Goal: Task Accomplishment & Management: Complete application form

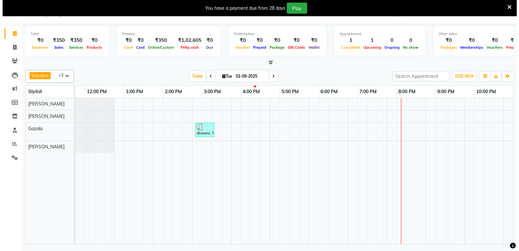
scroll to position [0, 146]
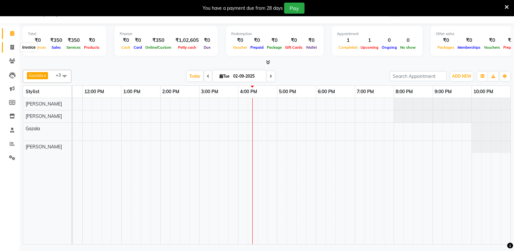
click at [11, 47] on icon at bounding box center [12, 47] width 4 height 5
select select "8721"
select select "service"
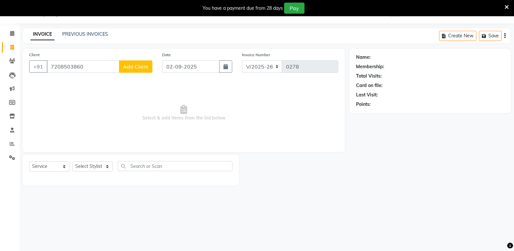
type input "7208503860"
click at [134, 68] on span "Add Client" at bounding box center [136, 66] width 26 height 6
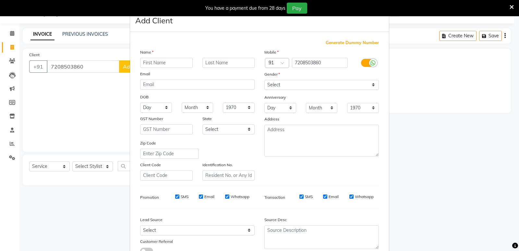
click at [130, 65] on div "Generate Dummy Number Name Email DOB Day 01 02 03 04 05 06 07 08 09 10 11 12 13…" at bounding box center [259, 148] width 259 height 232
click at [163, 61] on input "text" at bounding box center [166, 63] width 53 height 10
type input "[PERSON_NAME]"
click at [283, 87] on select "Select [DEMOGRAPHIC_DATA] [DEMOGRAPHIC_DATA] Other Prefer Not To Say" at bounding box center [321, 85] width 114 height 10
select select "[DEMOGRAPHIC_DATA]"
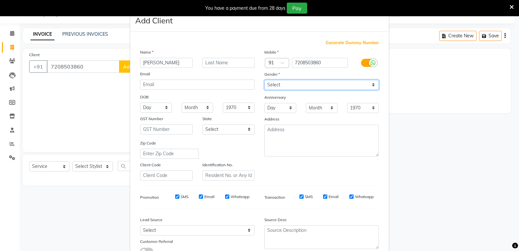
click at [264, 80] on select "Select [DEMOGRAPHIC_DATA] [DEMOGRAPHIC_DATA] Other Prefer Not To Say" at bounding box center [321, 85] width 114 height 10
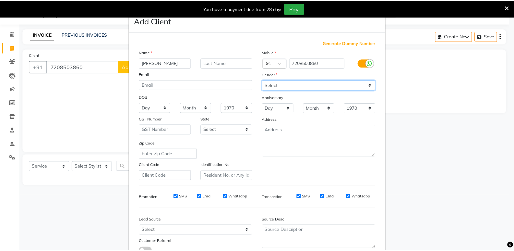
scroll to position [49, 0]
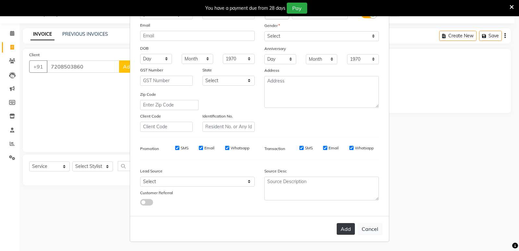
click at [338, 226] on button "Add" at bounding box center [345, 229] width 18 height 12
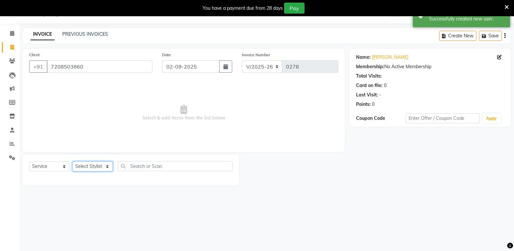
click at [98, 167] on select "Select Stylist [PERSON_NAME] [PERSON_NAME] [PERSON_NAME] [PERSON_NAME] khende […" at bounding box center [92, 166] width 41 height 10
select select "88536"
click at [72, 161] on select "Select Stylist [PERSON_NAME] [PERSON_NAME] [PERSON_NAME] [PERSON_NAME] khende […" at bounding box center [92, 166] width 41 height 10
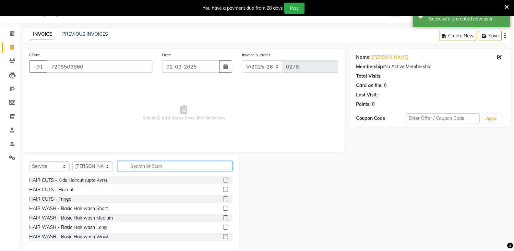
click at [155, 168] on input "text" at bounding box center [175, 166] width 115 height 10
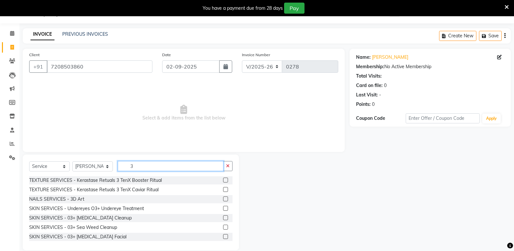
type input "3"
click at [223, 180] on label at bounding box center [225, 179] width 5 height 5
click at [223, 180] on input "checkbox" at bounding box center [225, 180] width 4 height 4
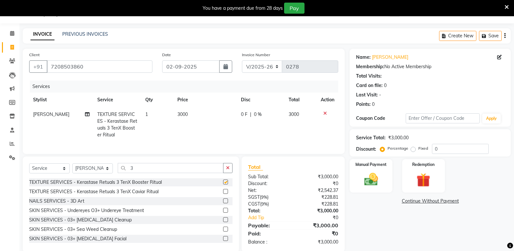
checkbox input "false"
click at [434, 149] on input "0" at bounding box center [460, 149] width 57 height 10
type input "50"
click at [368, 170] on div "Manual Payment" at bounding box center [371, 175] width 44 height 35
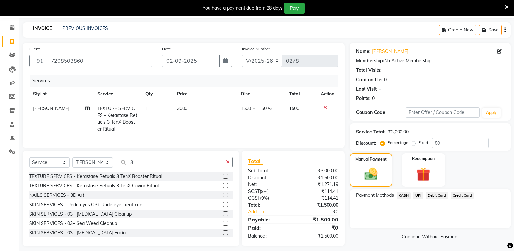
scroll to position [32, 0]
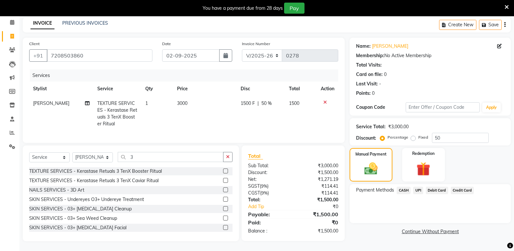
click at [406, 186] on span "CASH" at bounding box center [403, 189] width 14 height 7
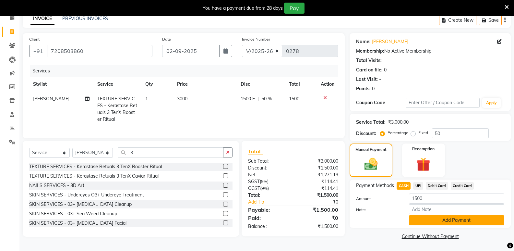
click at [442, 218] on button "Add Payment" at bounding box center [456, 220] width 95 height 10
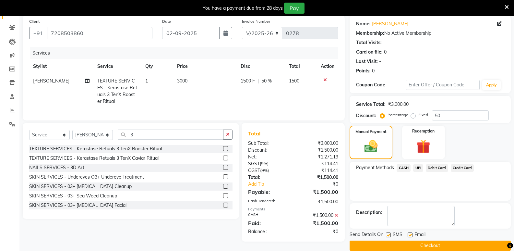
scroll to position [59, 0]
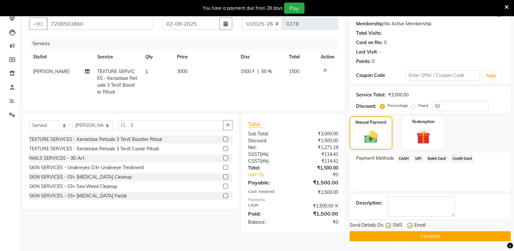
click at [442, 239] on button "Checkout" at bounding box center [429, 236] width 161 height 10
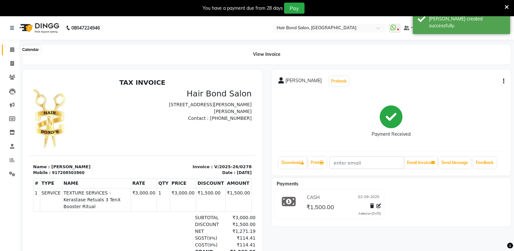
click at [9, 50] on span at bounding box center [11, 49] width 11 height 7
